Goal: Use online tool/utility: Utilize a website feature to perform a specific function

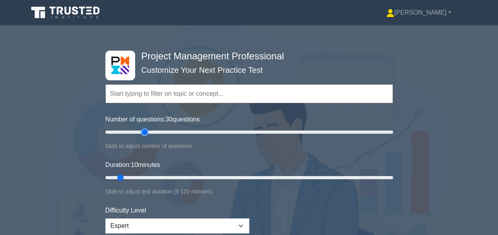
click at [146, 133] on input "Number of questions: 30 questions" at bounding box center [248, 132] width 287 height 10
click at [162, 133] on input "Number of questions: 45 questions" at bounding box center [248, 132] width 287 height 10
click at [173, 131] on input "Number of questions: 45 questions" at bounding box center [248, 132] width 287 height 10
click at [181, 133] on input "Number of questions: 55 questions" at bounding box center [248, 132] width 287 height 10
type input "60"
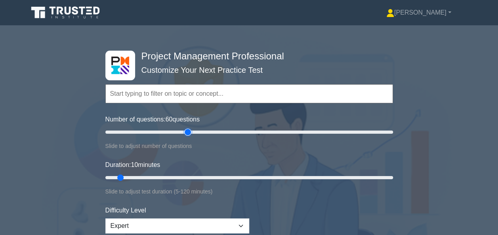
click at [188, 133] on input "Number of questions: 60 questions" at bounding box center [248, 132] width 287 height 10
